Goal: Find specific page/section: Find specific page/section

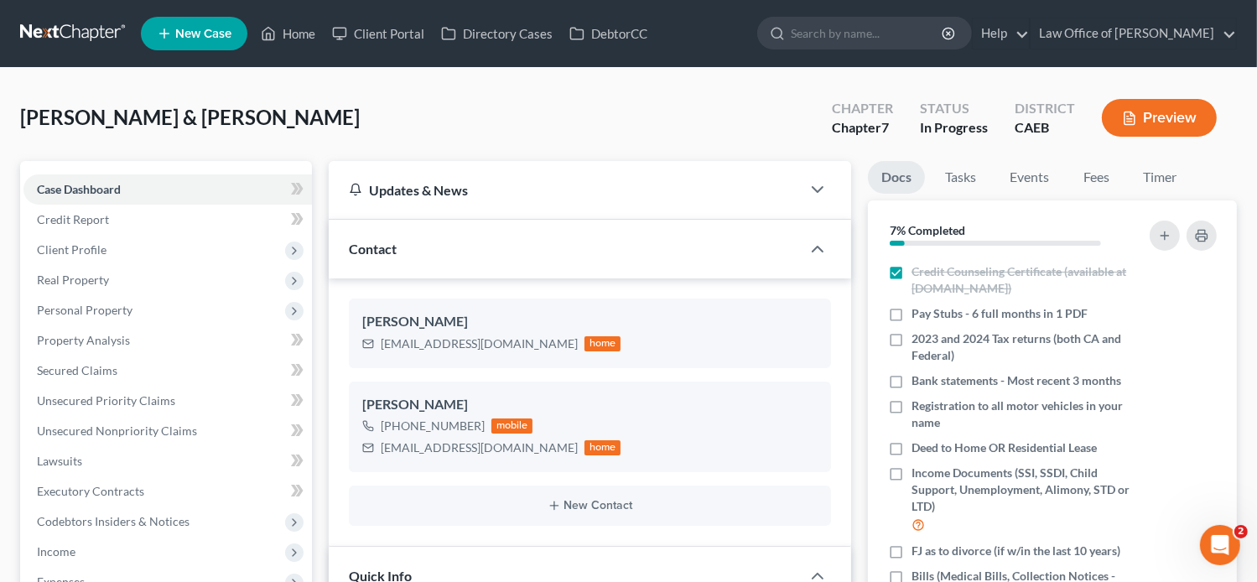
click at [289, 34] on link "Home" at bounding box center [287, 33] width 71 height 30
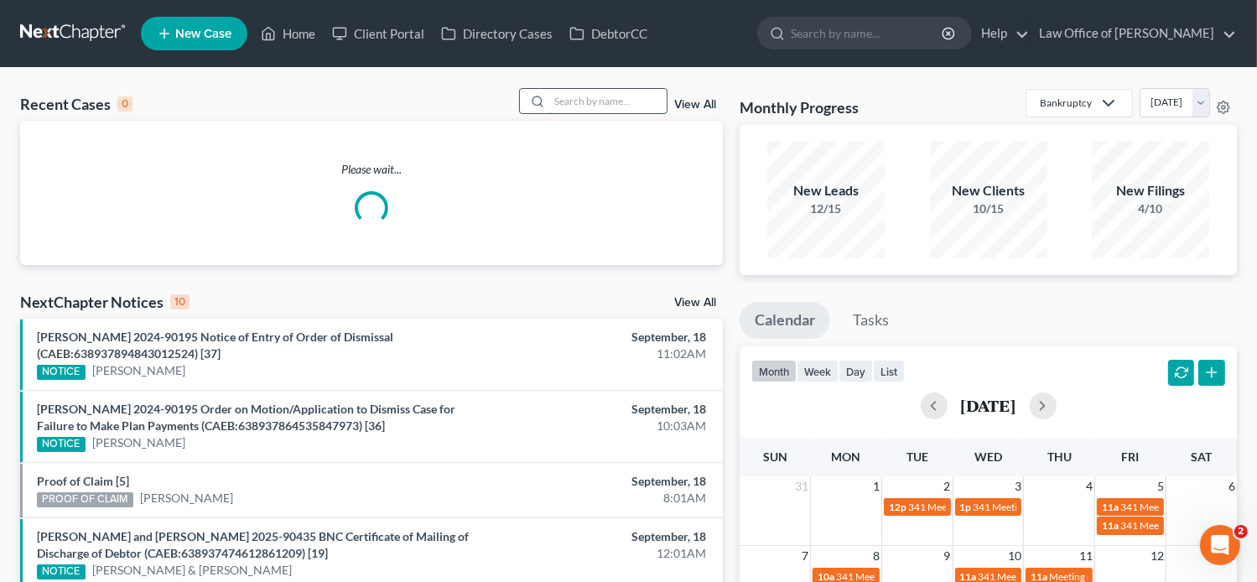
click at [613, 100] on input "search" at bounding box center [607, 101] width 117 height 24
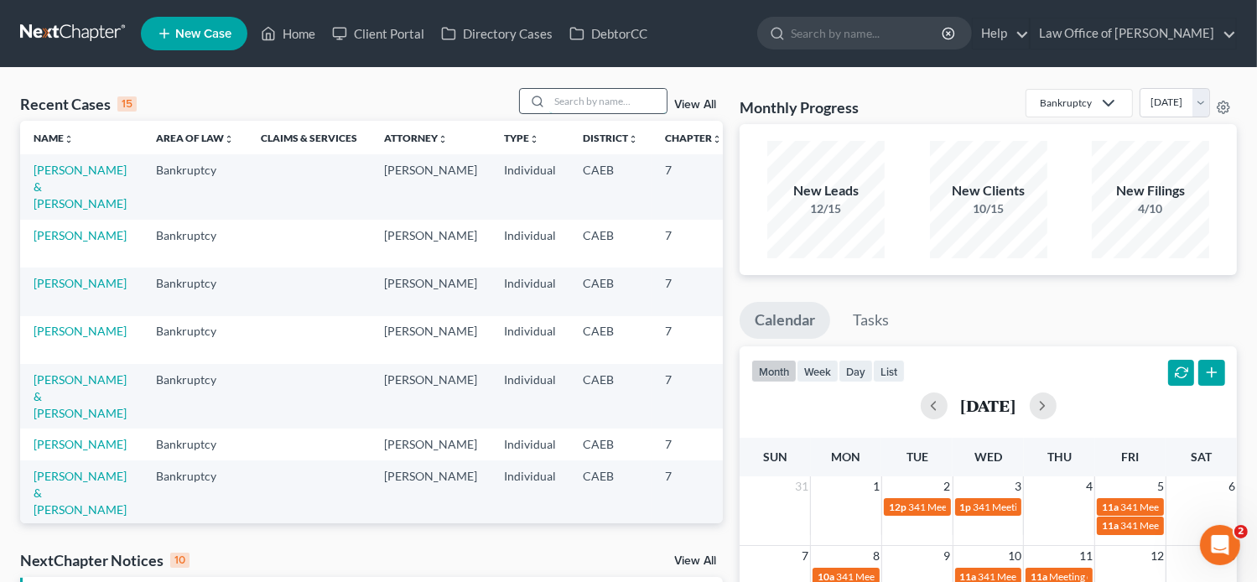
paste input "[PERSON_NAME]"
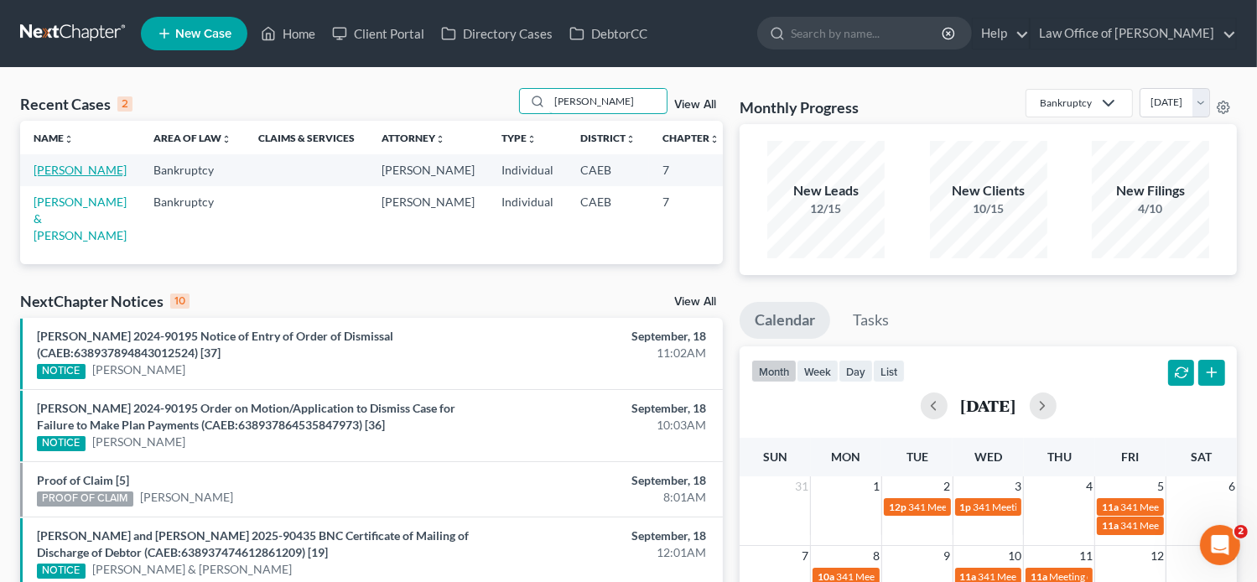
type input "[PERSON_NAME]"
click at [49, 169] on link "[PERSON_NAME]" at bounding box center [80, 170] width 93 height 14
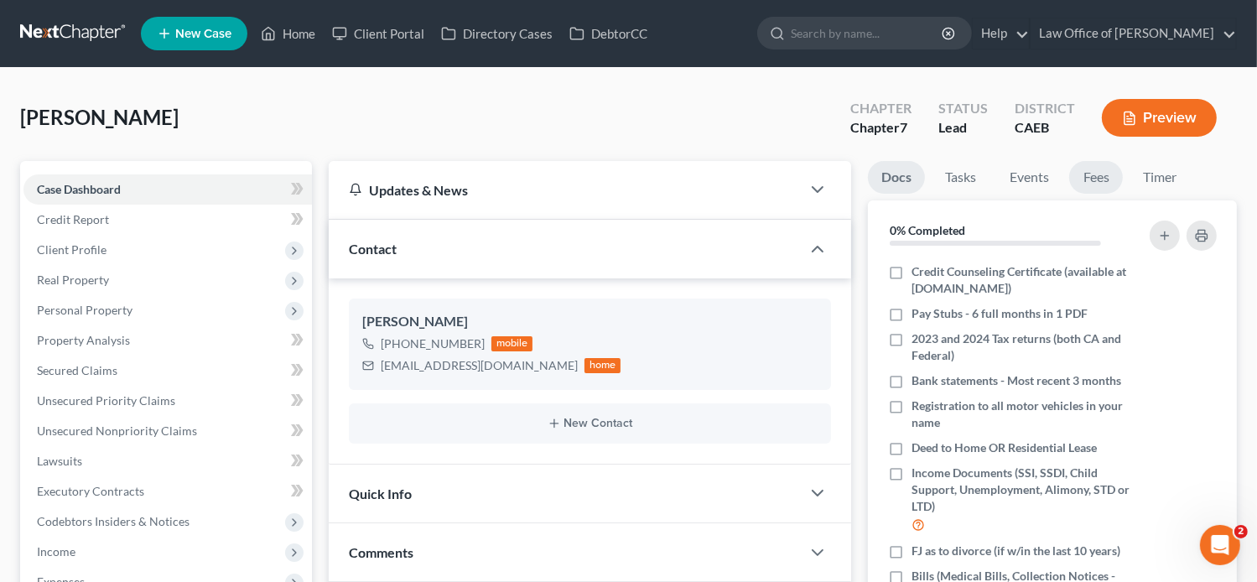
click at [1098, 185] on link "Fees" at bounding box center [1096, 177] width 54 height 33
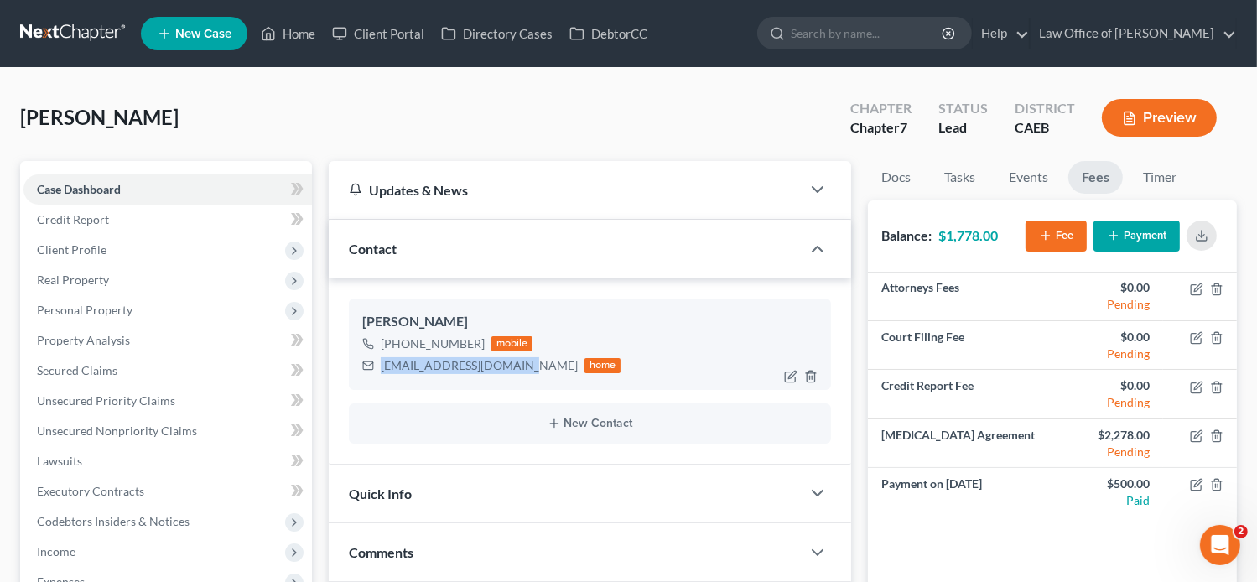
drag, startPoint x: 517, startPoint y: 363, endPoint x: 378, endPoint y: 368, distance: 138.5
click at [378, 368] on div "[EMAIL_ADDRESS][DOMAIN_NAME] home" at bounding box center [491, 366] width 259 height 22
copy div "[EMAIL_ADDRESS][DOMAIN_NAME]"
click at [811, 11] on nav "Home New Case Client Portal Directory Cases DebtorCC Law Office of [PERSON_NAME…" at bounding box center [628, 33] width 1257 height 67
click at [1205, 238] on icon "button" at bounding box center [1201, 235] width 13 height 13
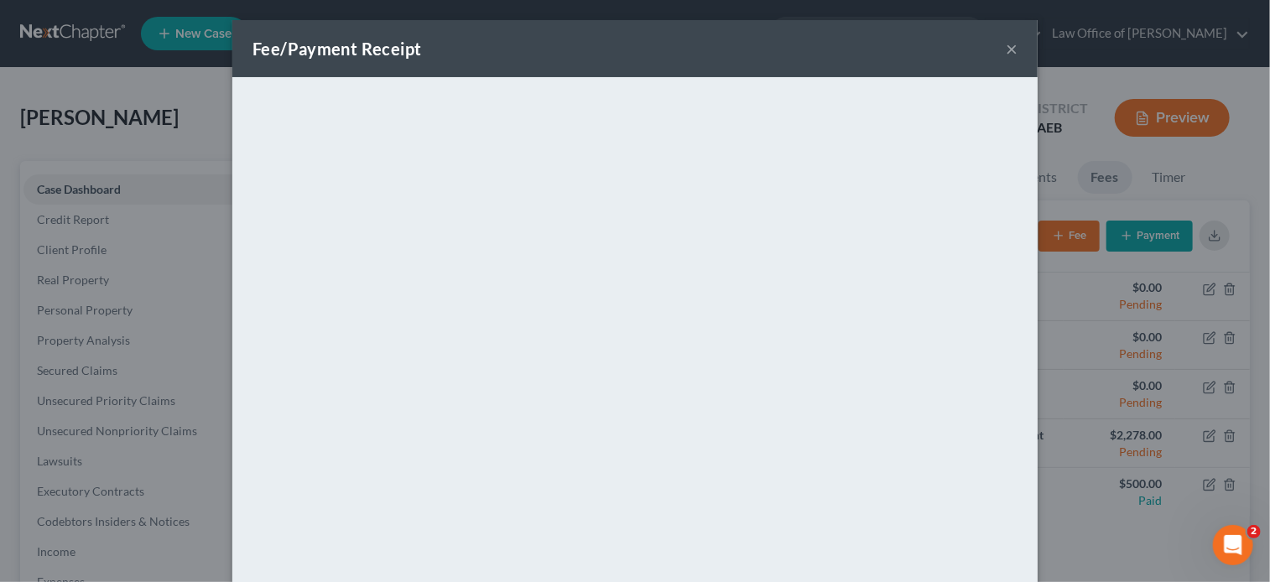
click at [1006, 51] on button "×" at bounding box center [1012, 49] width 12 height 20
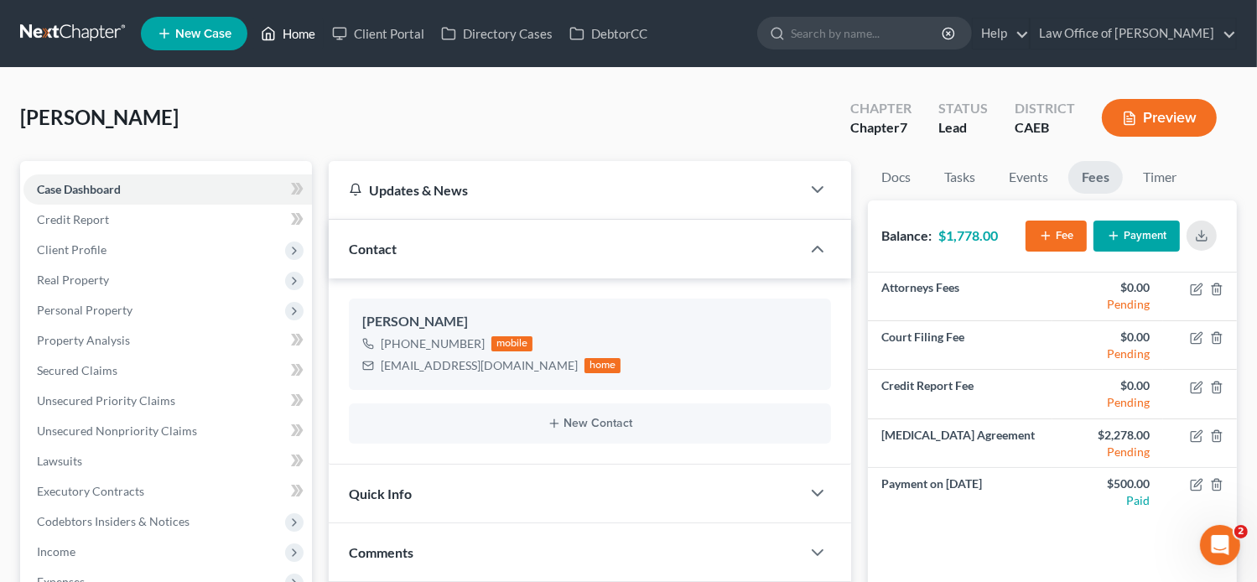
click at [294, 39] on link "Home" at bounding box center [287, 33] width 71 height 30
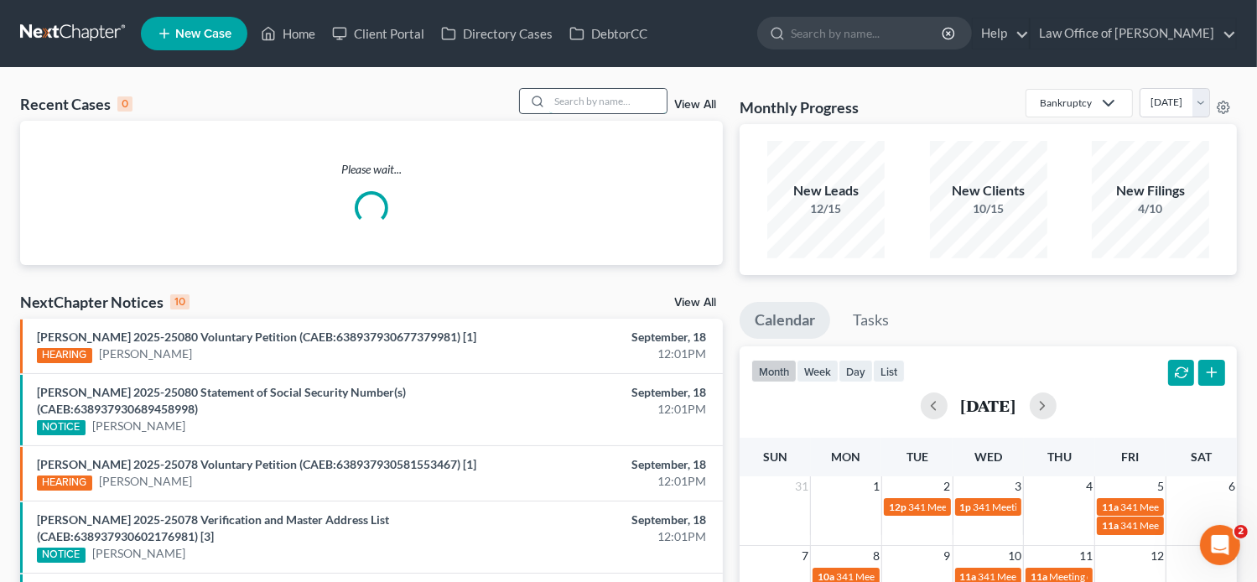
click at [627, 98] on input "search" at bounding box center [607, 101] width 117 height 24
paste input "[PERSON_NAME]"
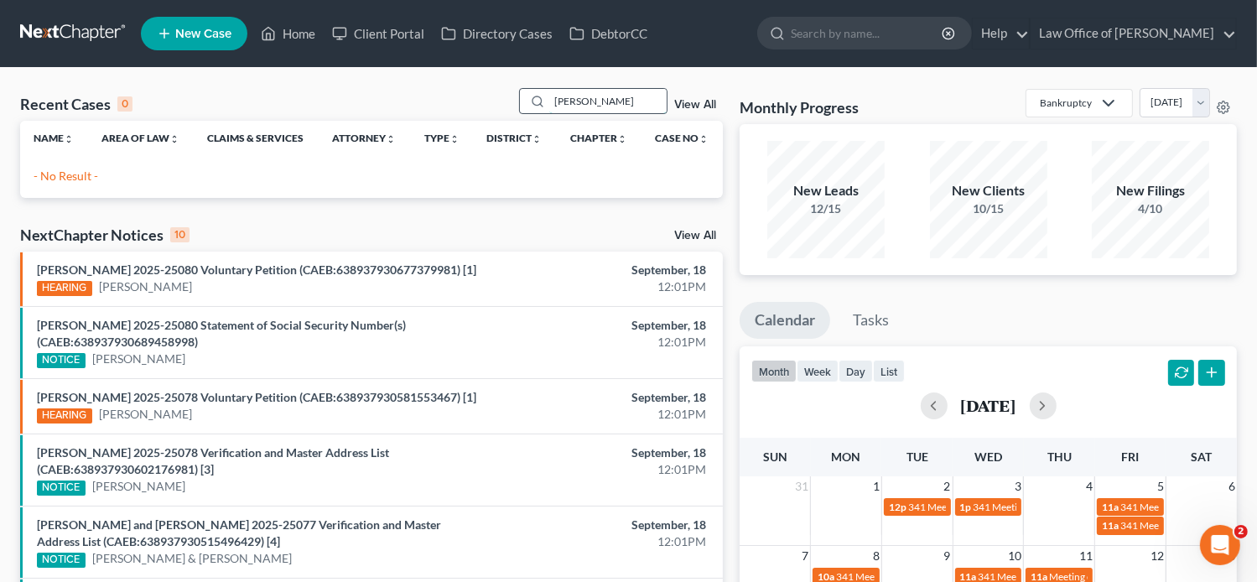
click at [658, 101] on input "[PERSON_NAME]" at bounding box center [607, 101] width 117 height 24
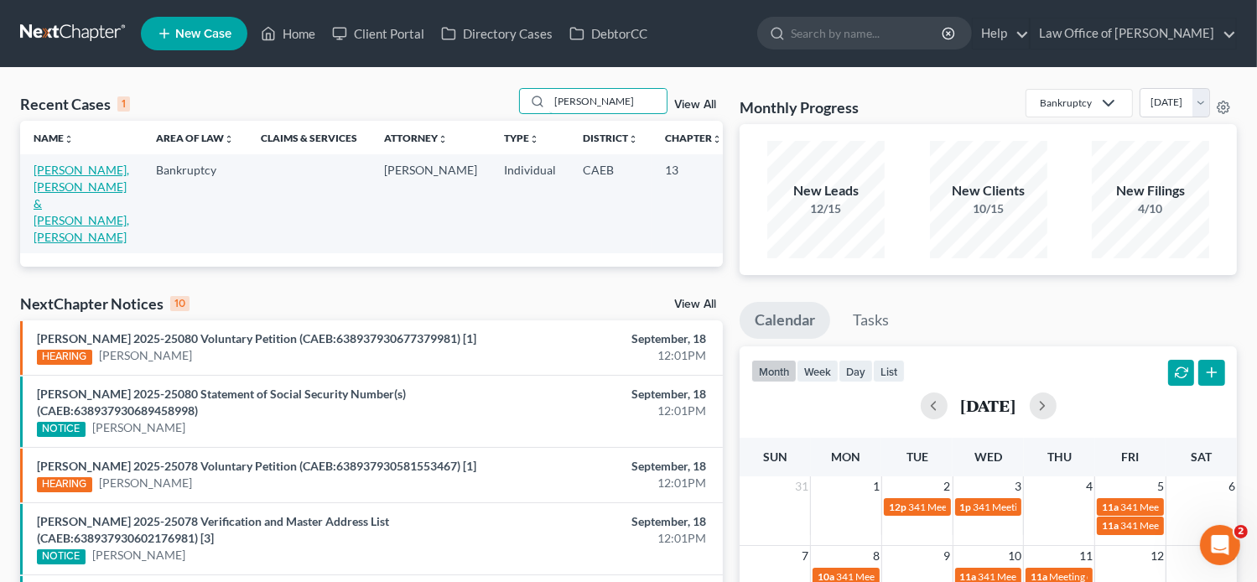
type input "[PERSON_NAME]"
click at [51, 206] on link "[PERSON_NAME], [PERSON_NAME] & [PERSON_NAME], [PERSON_NAME]" at bounding box center [82, 203] width 96 height 81
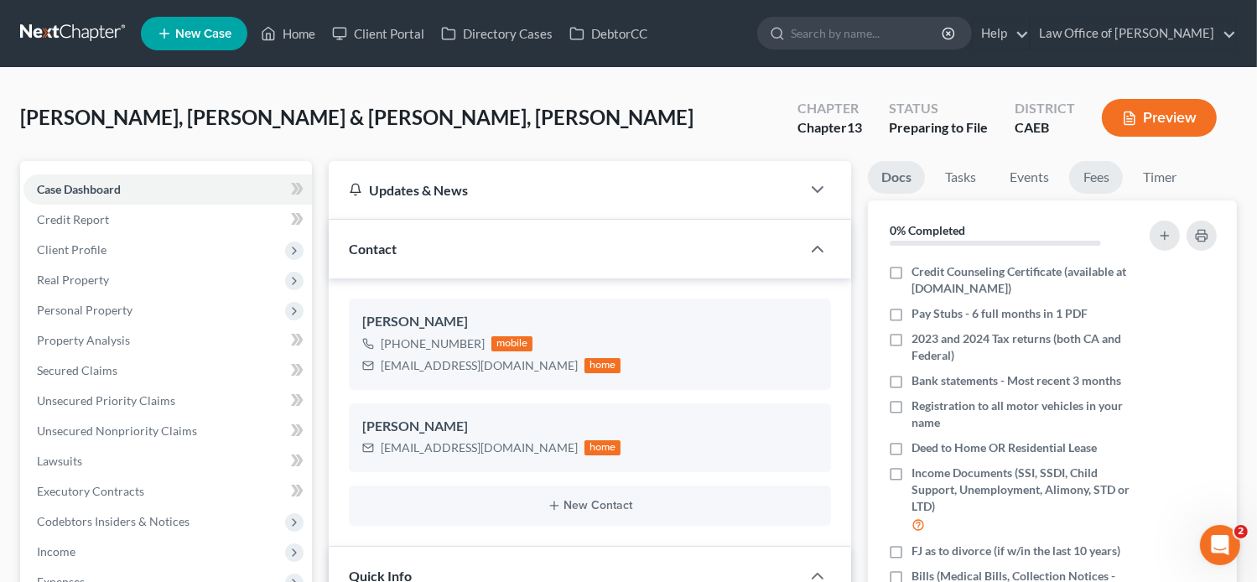
scroll to position [313, 0]
click at [1099, 185] on link "Fees" at bounding box center [1096, 177] width 54 height 33
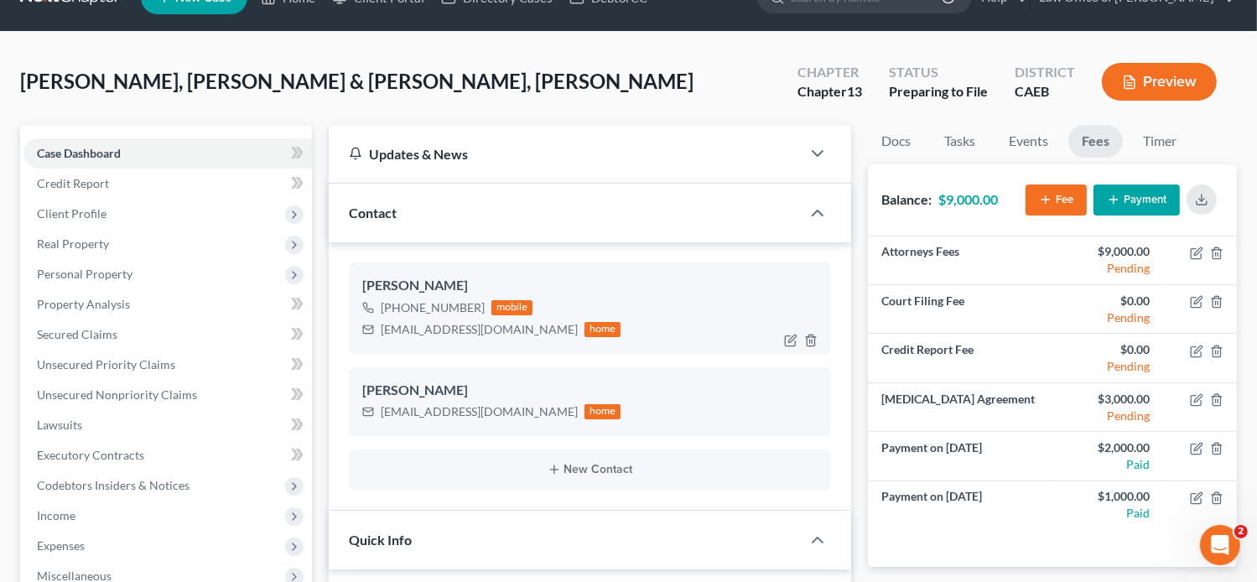
scroll to position [40, 0]
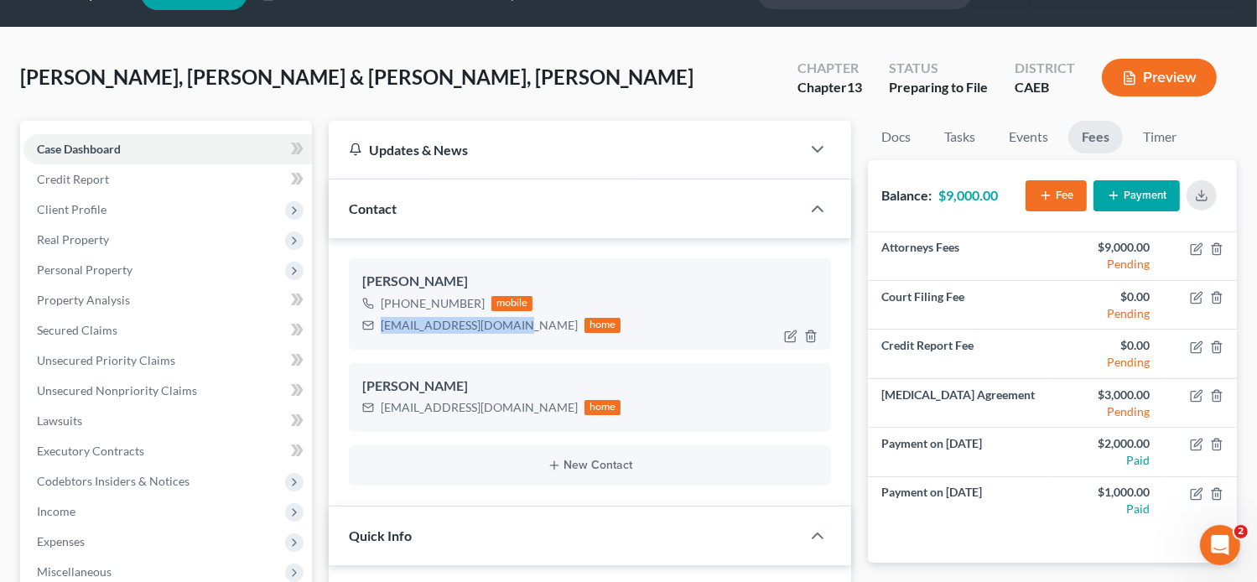
drag, startPoint x: 512, startPoint y: 326, endPoint x: 382, endPoint y: 320, distance: 130.2
click at [382, 320] on div "[EMAIL_ADDRESS][DOMAIN_NAME] home" at bounding box center [491, 325] width 259 height 22
copy div "[EMAIL_ADDRESS][DOMAIN_NAME]"
drag, startPoint x: 514, startPoint y: 404, endPoint x: 382, endPoint y: 403, distance: 131.7
click at [382, 403] on div "[EMAIL_ADDRESS][DOMAIN_NAME]" at bounding box center [479, 407] width 197 height 17
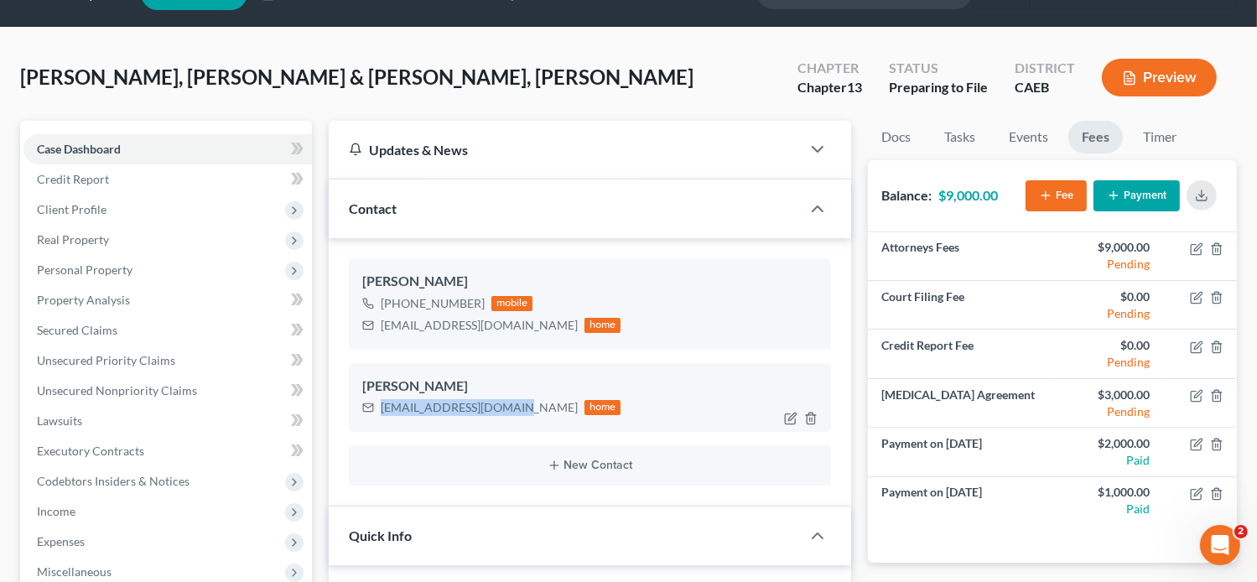
copy div "[EMAIL_ADDRESS][DOMAIN_NAME]"
